Goal: Information Seeking & Learning: Learn about a topic

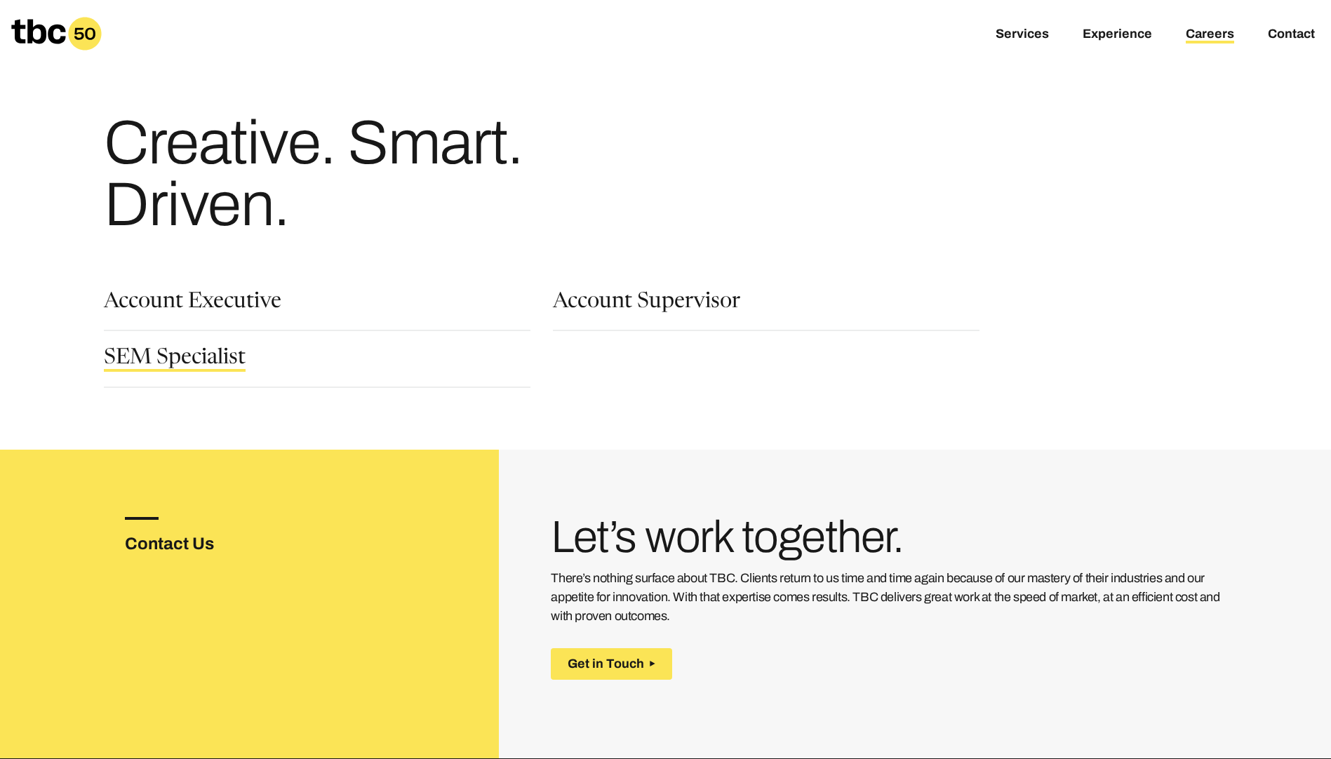
click at [232, 360] on link "SEM Specialist" at bounding box center [175, 360] width 142 height 24
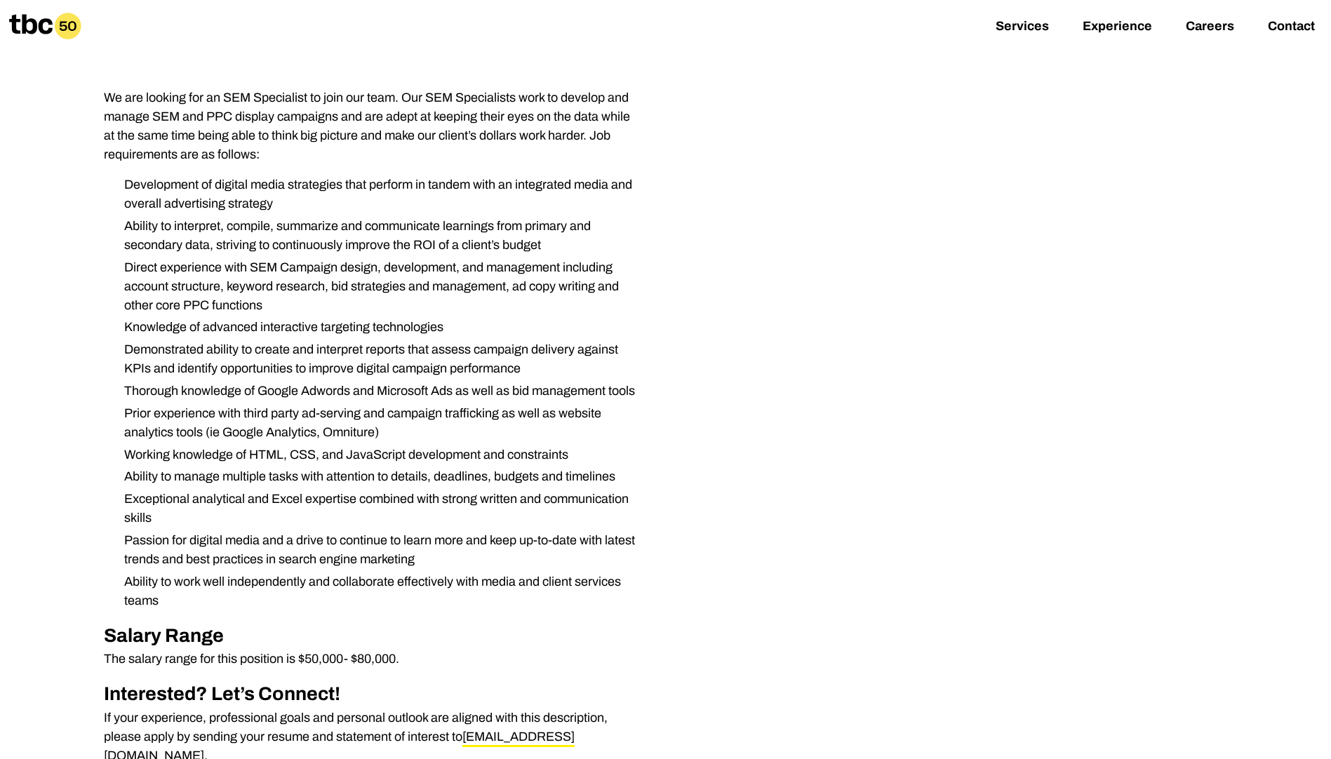
scroll to position [211, 0]
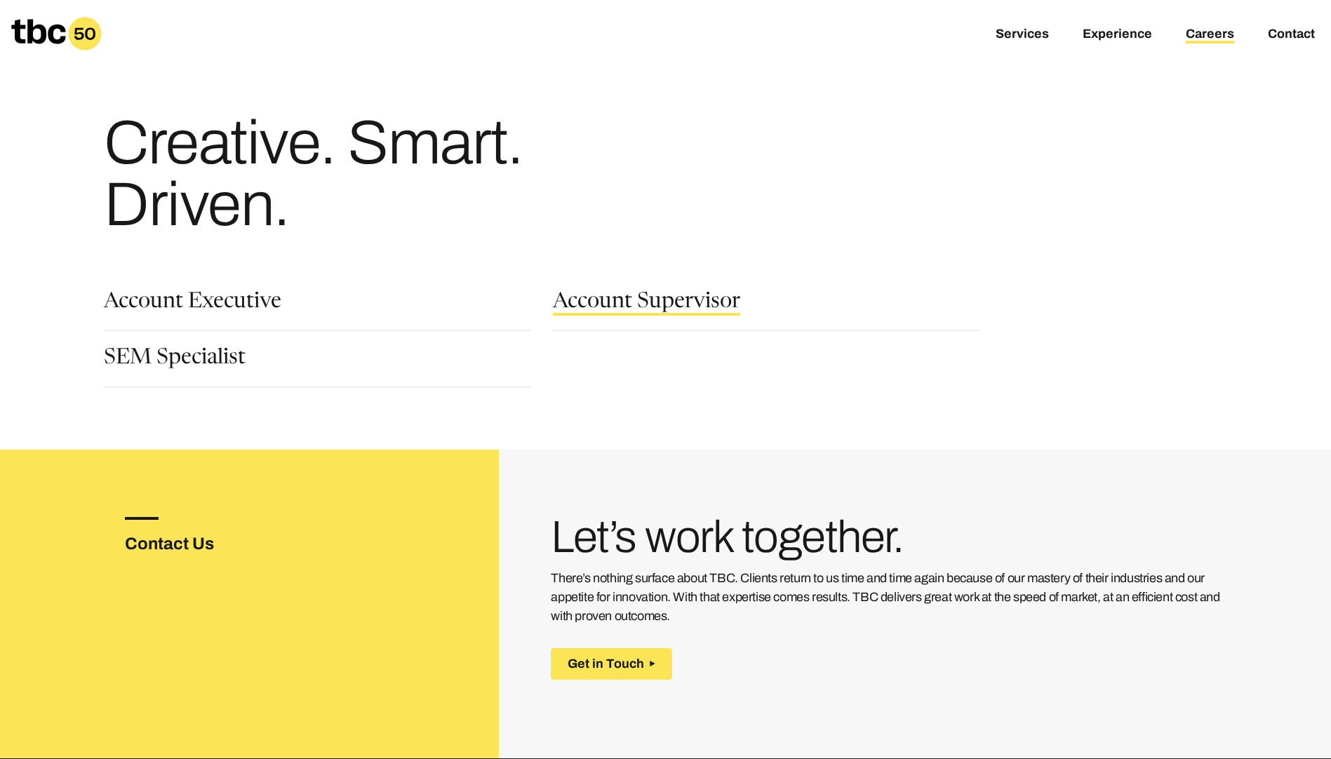
click at [582, 300] on link "Account Supervisor" at bounding box center [646, 304] width 187 height 24
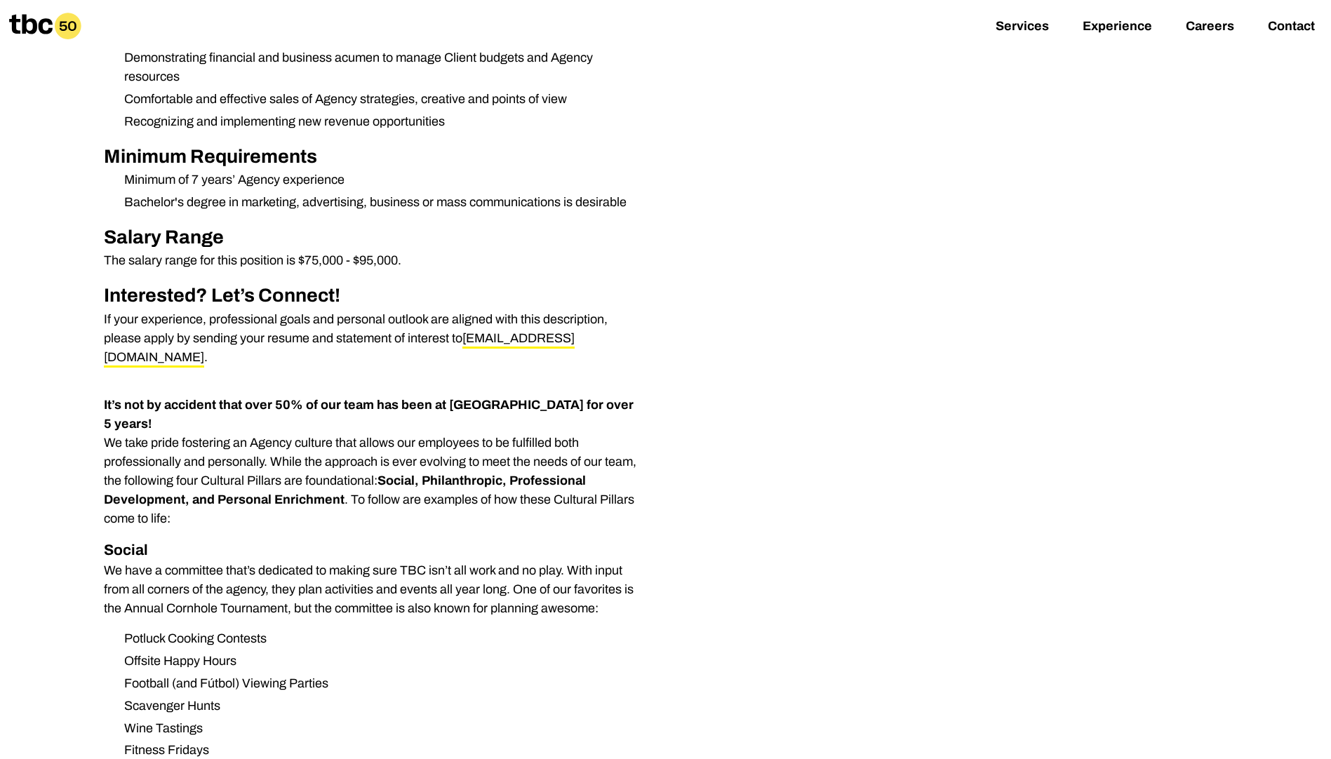
scroll to position [632, 0]
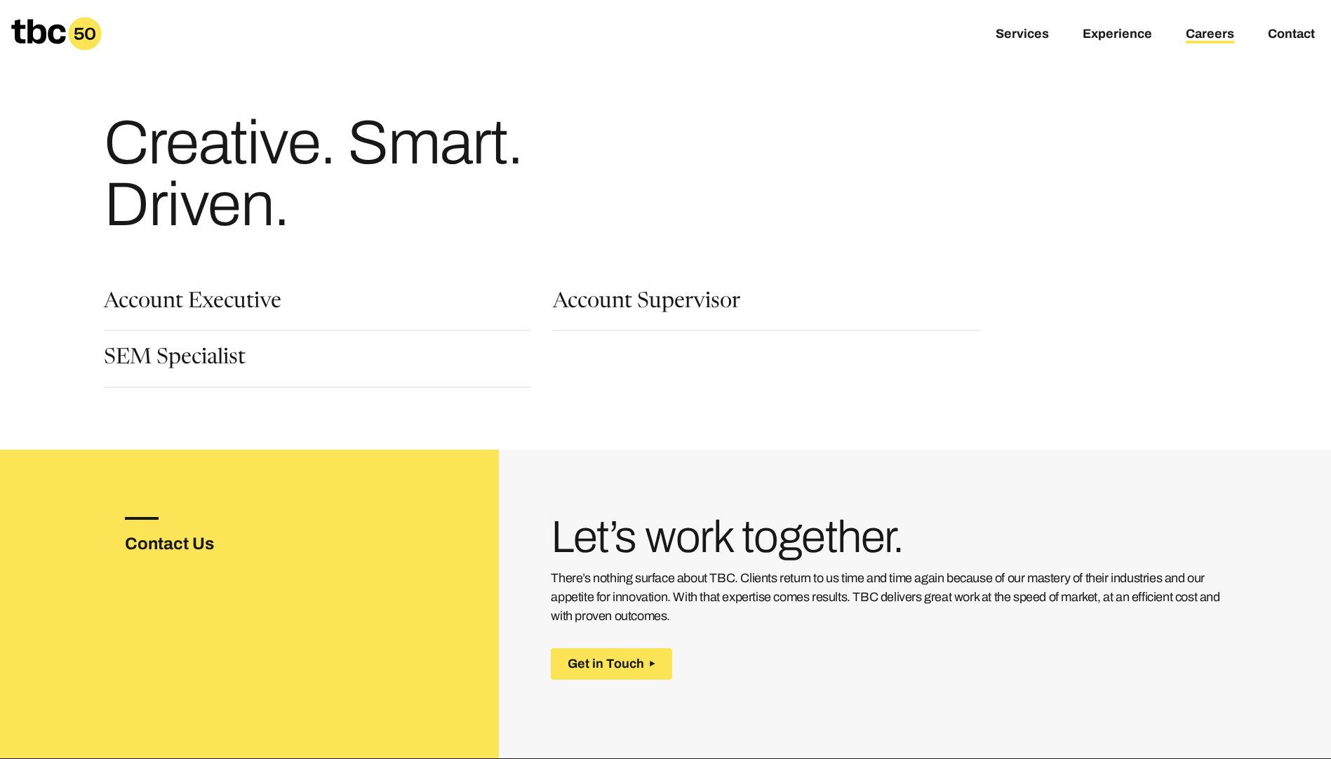
click at [197, 290] on section "Account Executive Account Supervisor SEM Specialist Internships with TBC" at bounding box center [666, 337] width 1198 height 135
click at [197, 295] on link "Account Executive" at bounding box center [193, 304] width 178 height 24
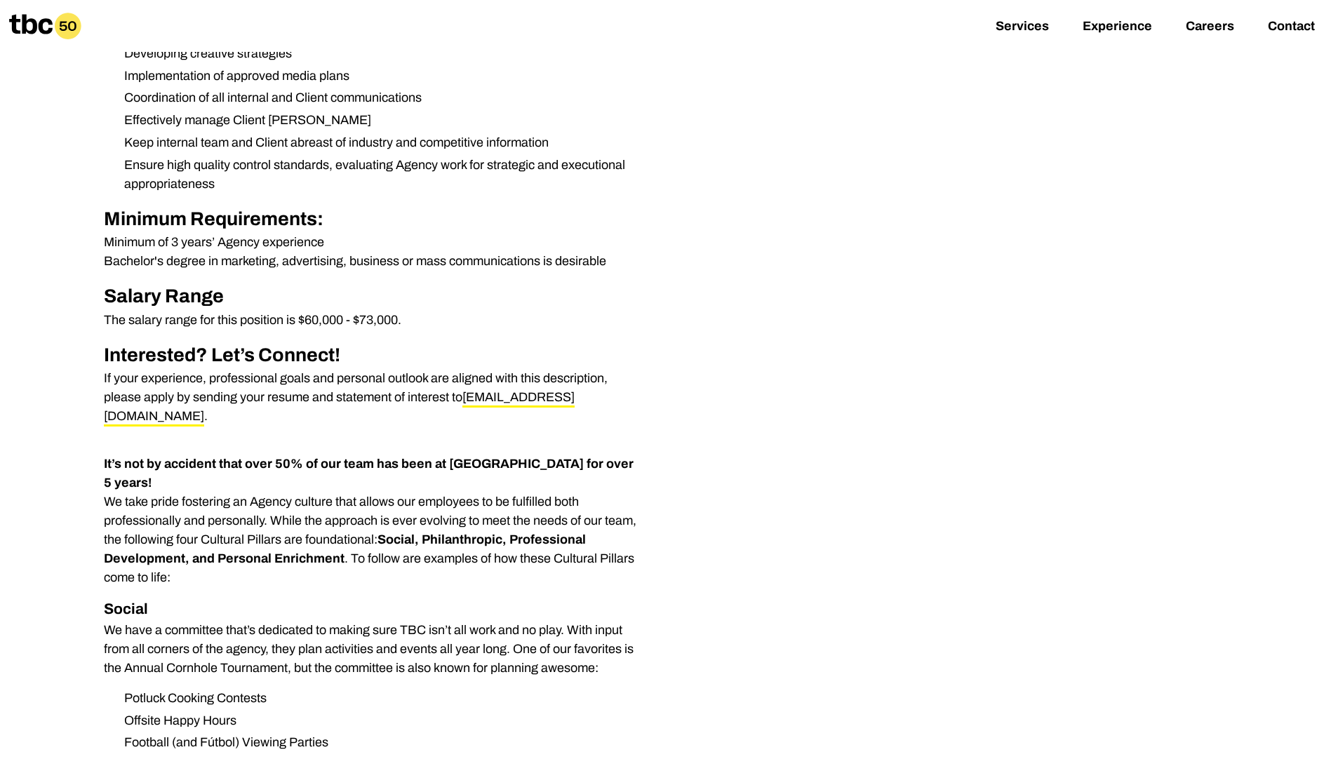
scroll to position [491, 0]
